Goal: Register for event/course

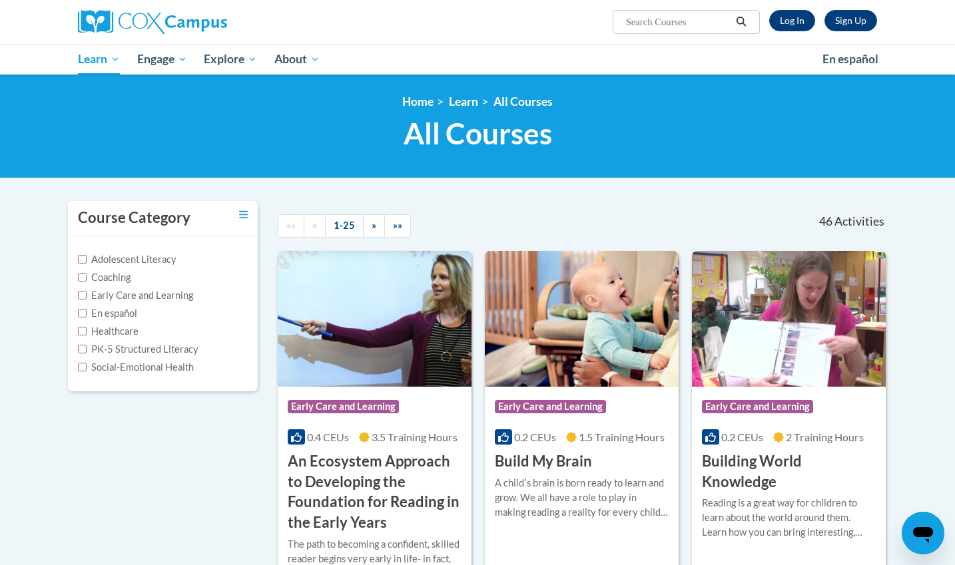
click at [81, 353] on label "PK-5 Structured Literacy" at bounding box center [138, 349] width 121 height 15
click at [81, 353] on input "PK-5 Structured Literacy" at bounding box center [82, 349] width 9 height 9
checkbox input "true"
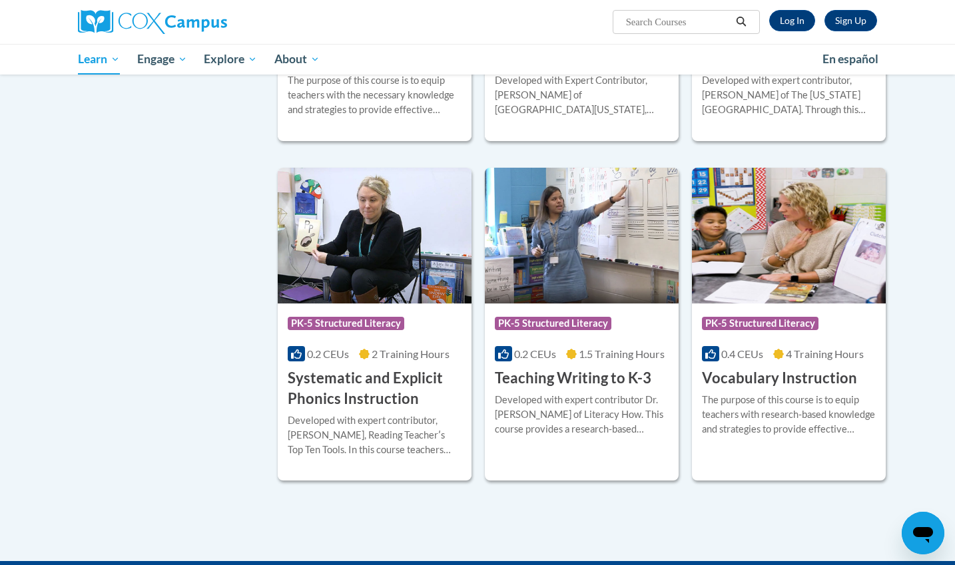
scroll to position [1204, 0]
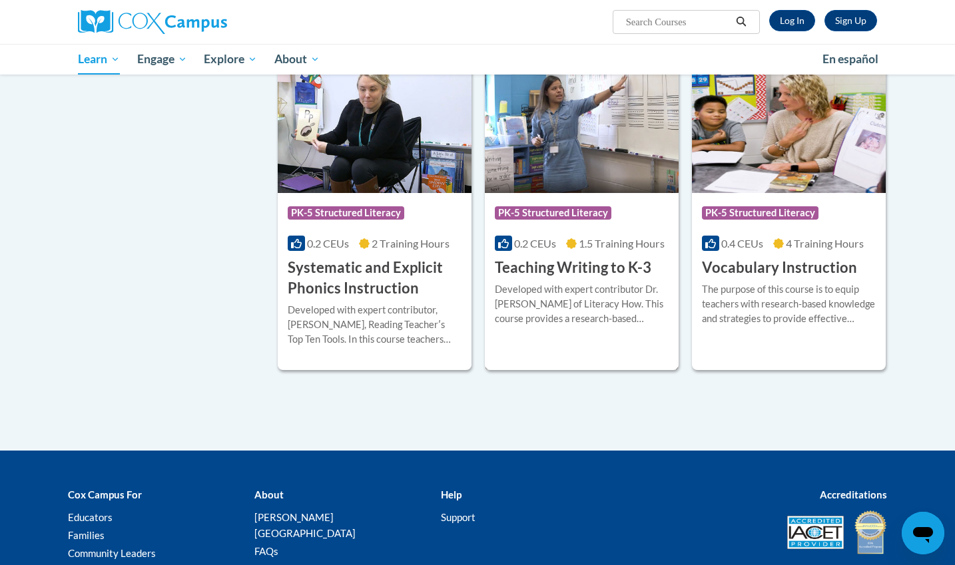
click at [547, 278] on div "More Info Start Developed with expert contributor Dr. Margie Gillis of Literacy…" at bounding box center [582, 312] width 194 height 68
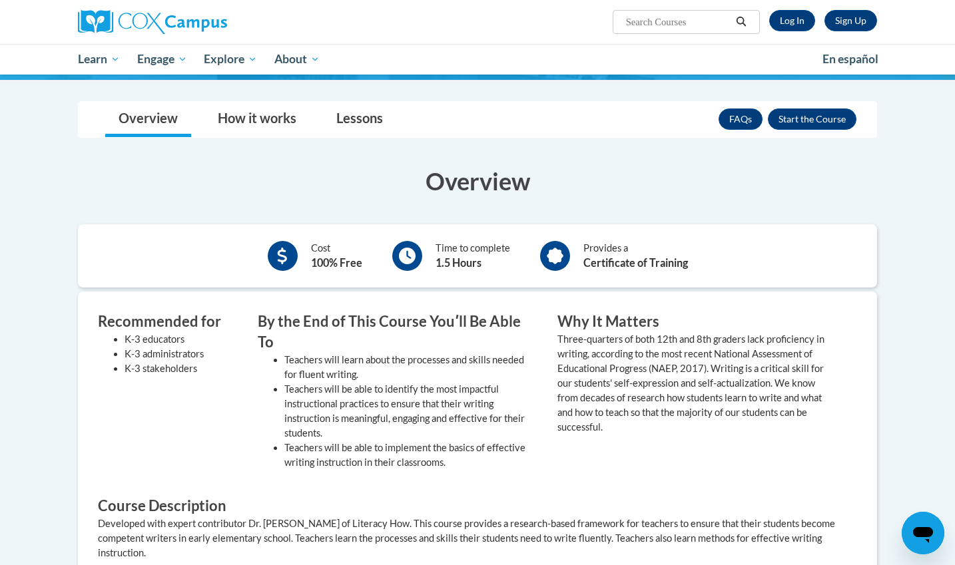
scroll to position [182, 0]
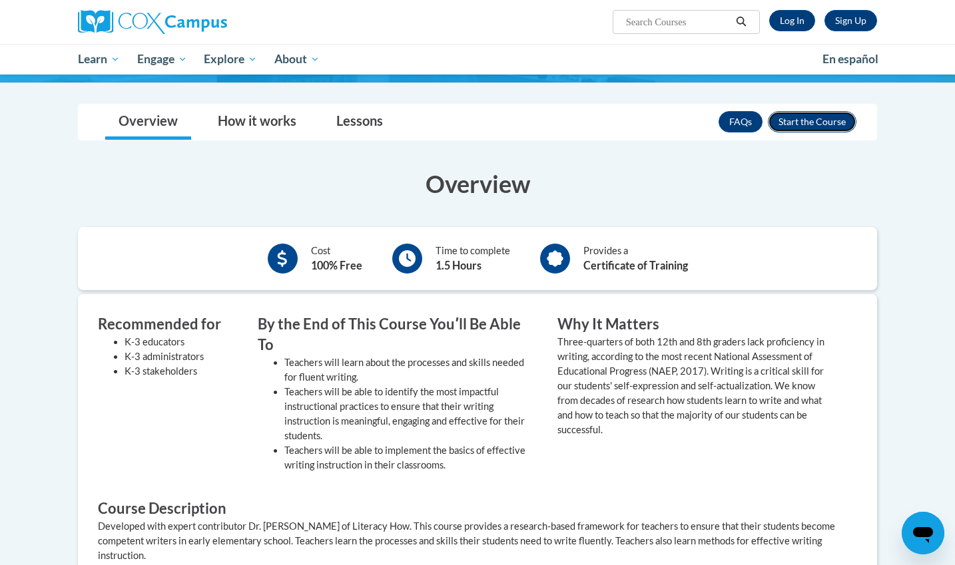
click at [792, 127] on button "Enroll" at bounding box center [812, 121] width 89 height 21
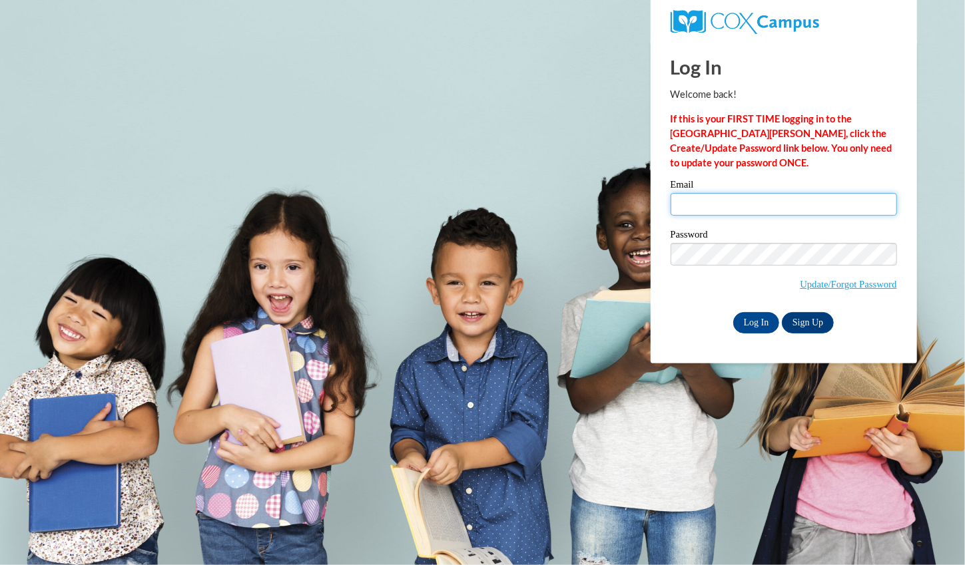
click at [696, 204] on input "Email" at bounding box center [783, 204] width 226 height 23
type input "cbgoin3283@ung.edu"
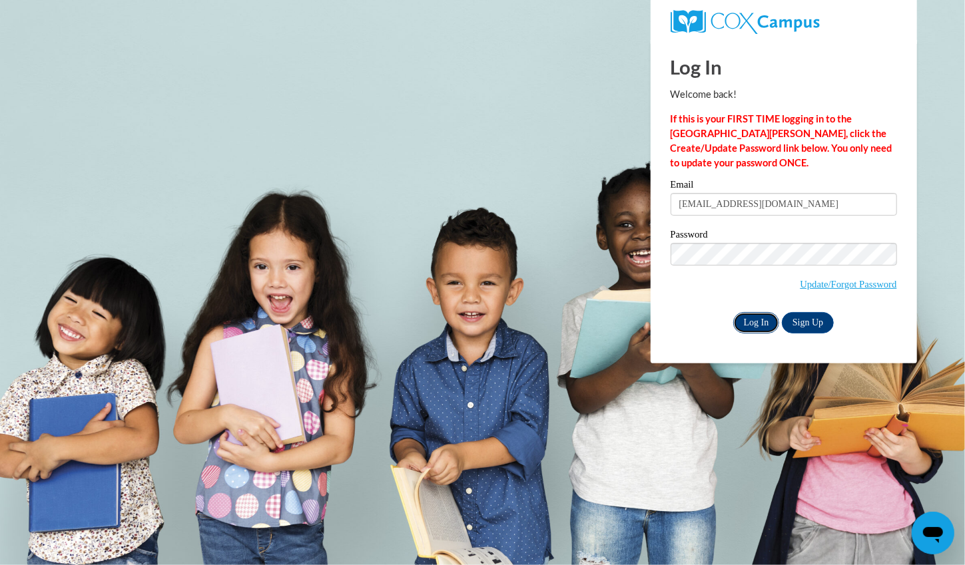
click at [762, 320] on input "Log In" at bounding box center [756, 322] width 47 height 21
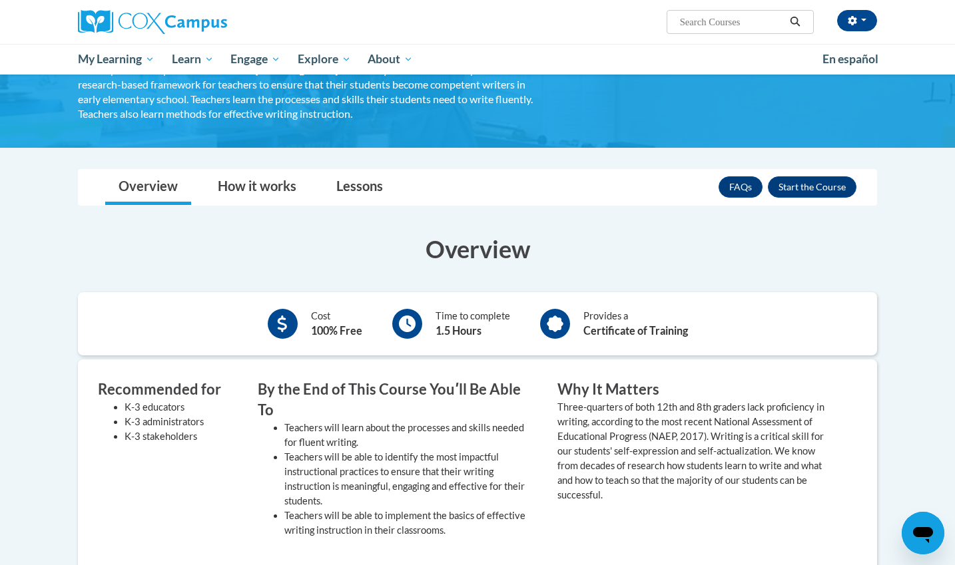
scroll to position [127, 0]
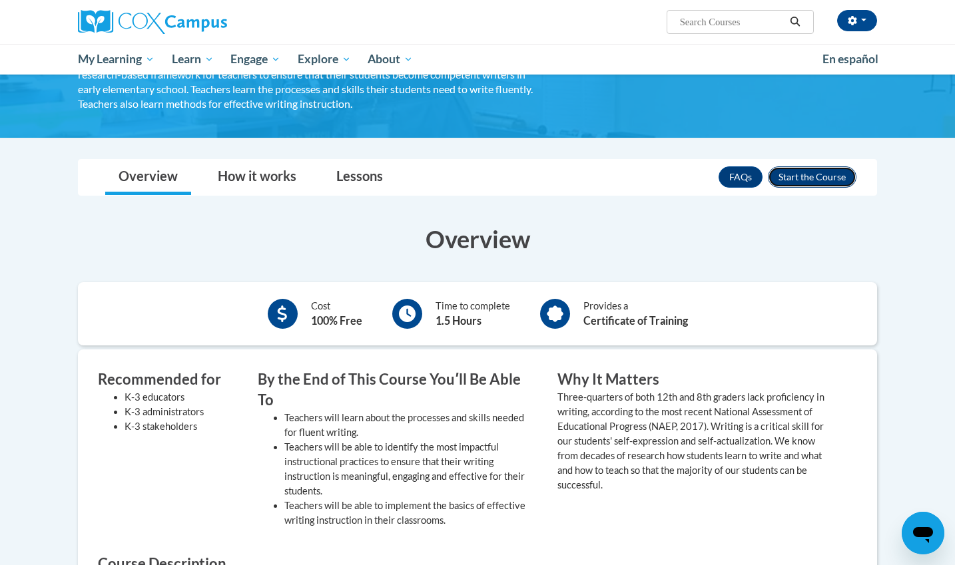
click at [790, 173] on button "Enroll" at bounding box center [812, 176] width 89 height 21
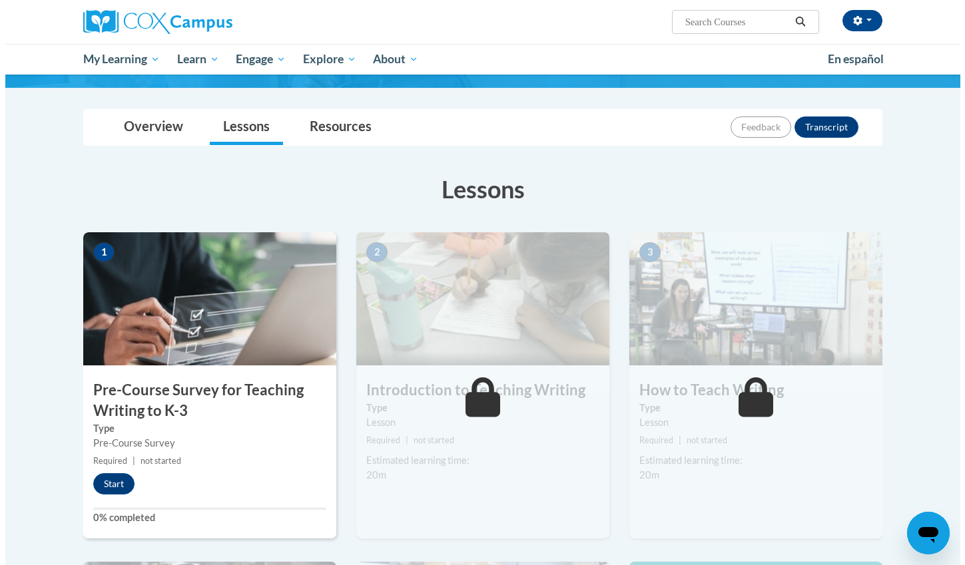
scroll to position [113, 0]
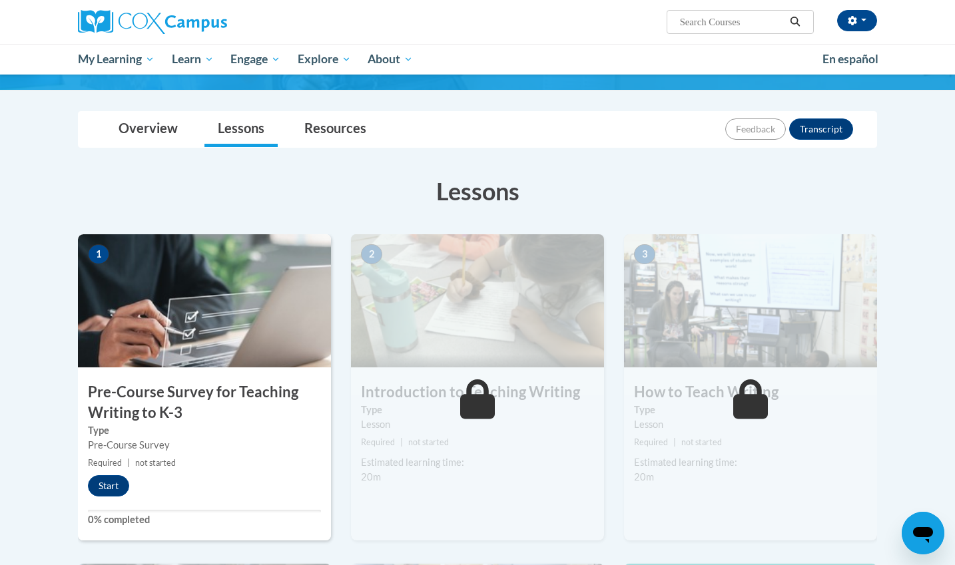
click at [110, 502] on div "1 Pre-Course Survey for Teaching Writing to K-3 Type Pre-Course Survey Required…" at bounding box center [204, 387] width 253 height 306
click at [103, 490] on button "Start" at bounding box center [108, 485] width 41 height 21
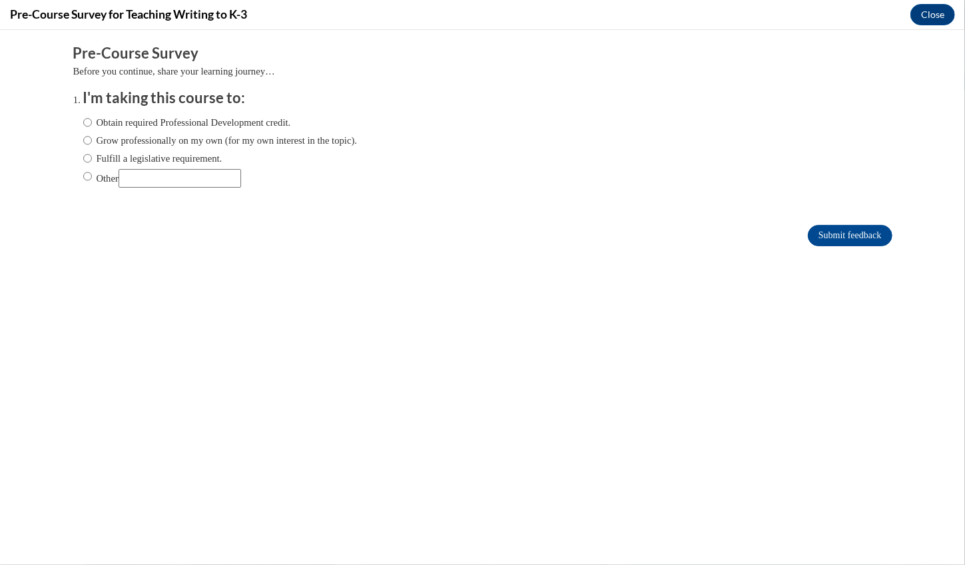
scroll to position [0, 0]
click at [87, 121] on label "Obtain required Professional Development credit." at bounding box center [187, 122] width 208 height 15
click at [87, 121] on input "Obtain required Professional Development credit." at bounding box center [87, 122] width 9 height 15
radio input "true"
click at [808, 230] on input "Submit feedback" at bounding box center [850, 234] width 84 height 21
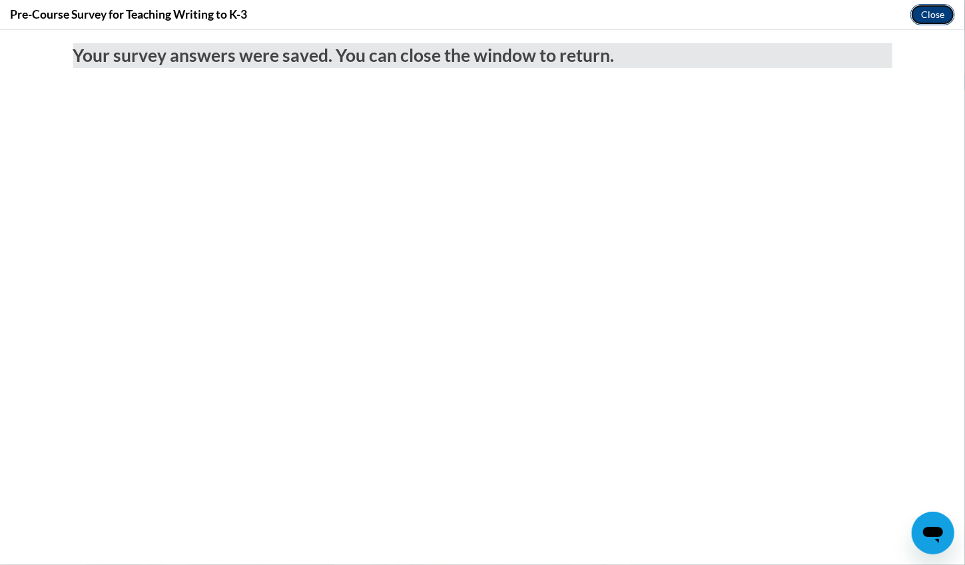
click at [932, 15] on button "Close" at bounding box center [932, 14] width 45 height 21
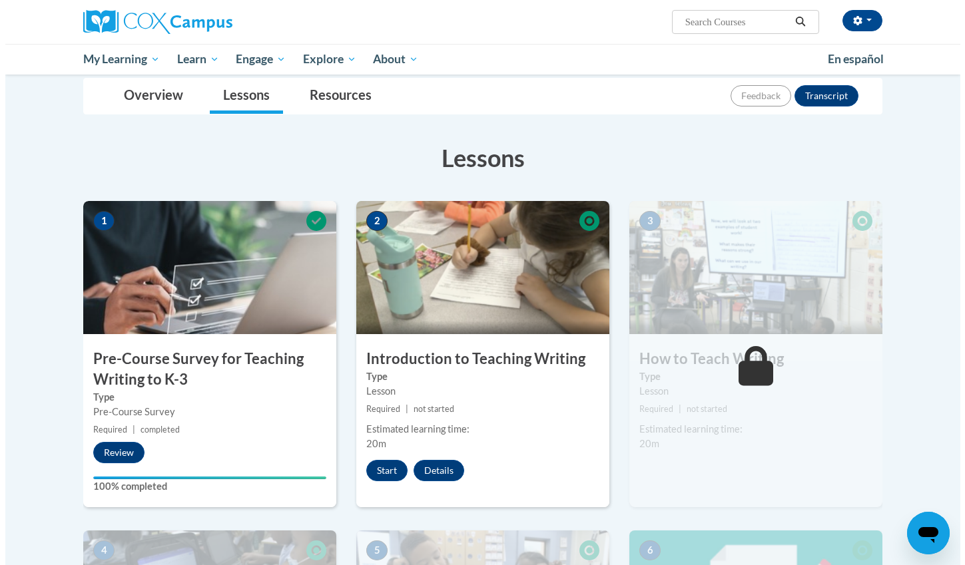
scroll to position [148, 0]
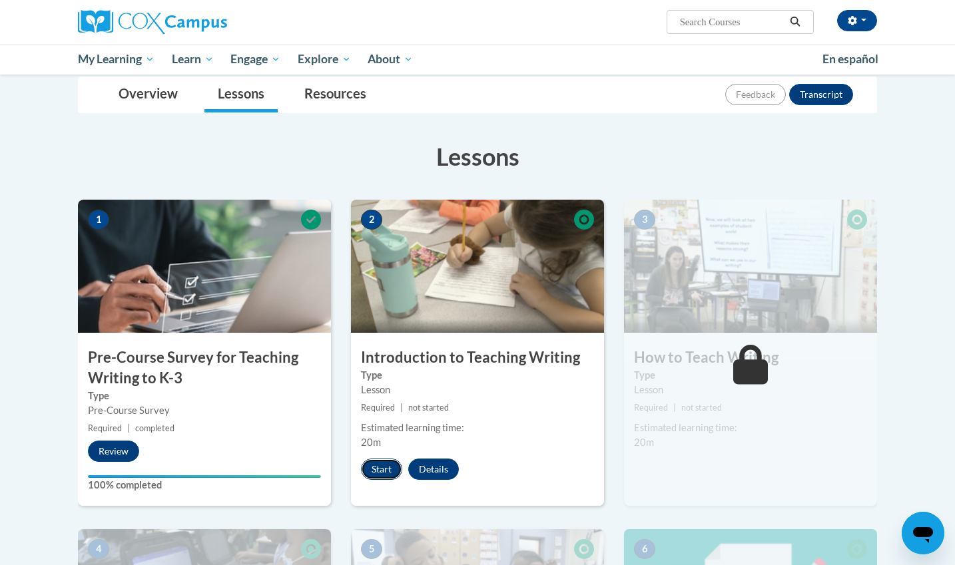
click at [385, 470] on button "Start" at bounding box center [381, 469] width 41 height 21
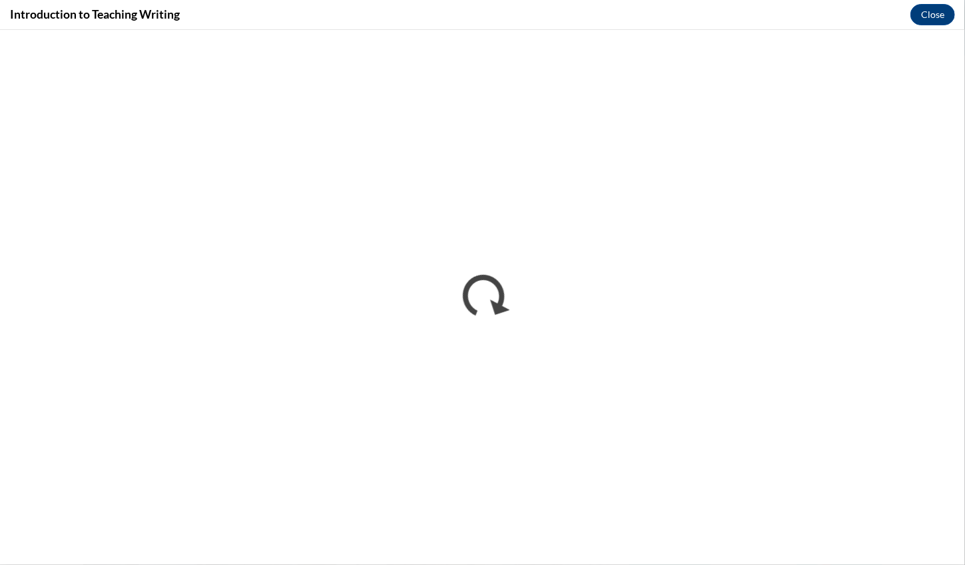
scroll to position [0, 0]
